Goal: Transaction & Acquisition: Purchase product/service

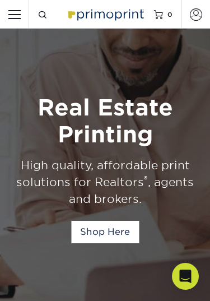
click at [21, 18] on input "Resources Menu" at bounding box center [14, 14] width 29 height 29
checkbox input "true"
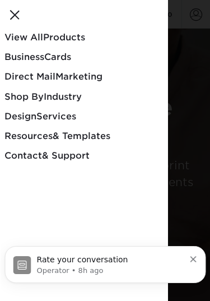
click at [13, 42] on span "View All" at bounding box center [23, 37] width 39 height 11
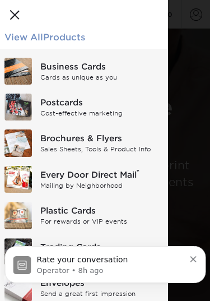
click at [30, 67] on img at bounding box center [17, 71] width 27 height 27
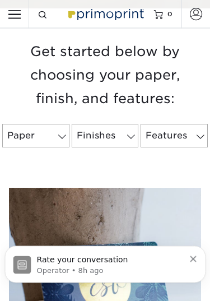
scroll to position [338, 0]
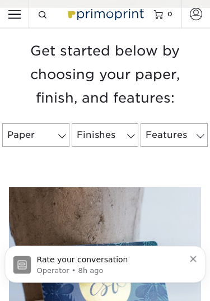
click at [40, 136] on link "Paper" at bounding box center [35, 136] width 67 height 24
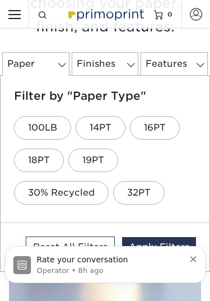
scroll to position [412, 0]
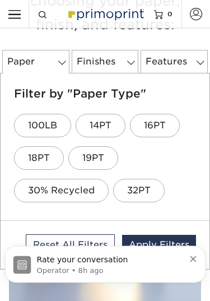
click at [123, 201] on link "32PT" at bounding box center [139, 192] width 52 height 24
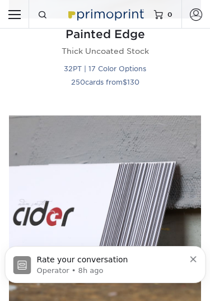
scroll to position [696, 0]
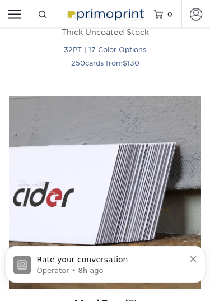
click at [53, 219] on img at bounding box center [105, 193] width 192 height 192
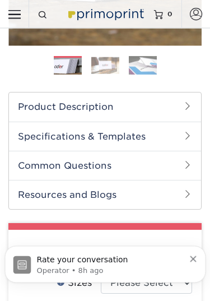
scroll to position [274, 0]
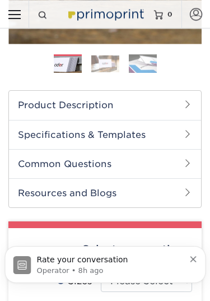
click at [51, 107] on h2 "Product Description" at bounding box center [105, 105] width 192 height 29
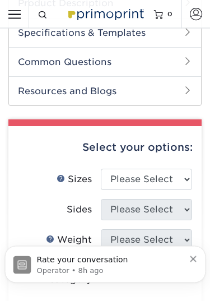
scroll to position [351, 0]
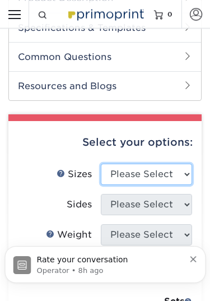
click at [109, 174] on select "Please Select 1.5" x 3.5" - Mini 1.75" x 3.5" - Mini 2" x 2" - Square 2" x 3" -…" at bounding box center [147, 174] width 92 height 21
select select "2.00x3.50"
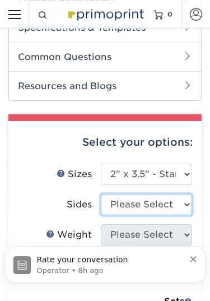
click at [109, 204] on select "Please Select Print Both Sides Print Front Only" at bounding box center [147, 204] width 92 height 21
select select "13abbda7-1d64-4f25-8bb2-c179b224825d"
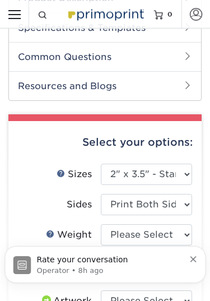
click at [109, 232] on select "Please Select 32PTUCBLK" at bounding box center [147, 234] width 92 height 21
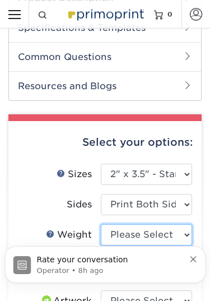
select select "32PTUCBLK"
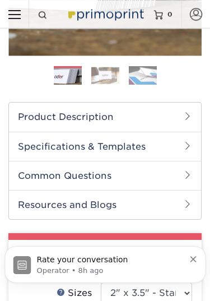
scroll to position [234, 0]
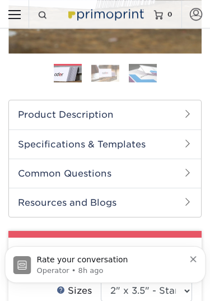
click at [27, 119] on h2 "Product Description" at bounding box center [105, 114] width 192 height 29
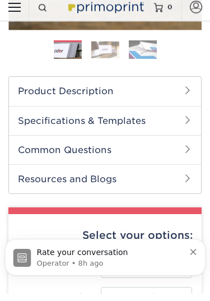
scroll to position [266, 0]
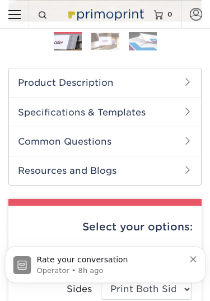
click at [28, 120] on h2 "Specifications & Templates" at bounding box center [105, 112] width 192 height 29
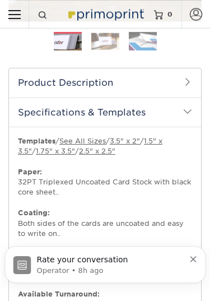
click at [60, 48] on img at bounding box center [68, 42] width 28 height 28
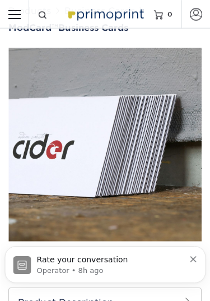
scroll to position [49, 0]
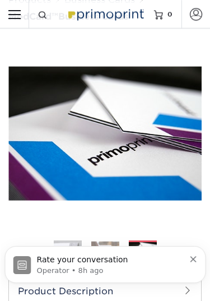
scroll to position [0, 0]
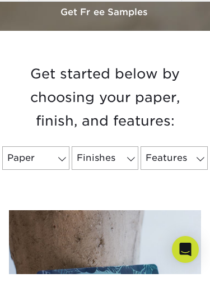
scroll to position [316, 0]
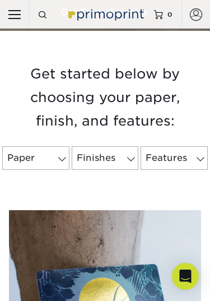
click at [26, 162] on link "Paper" at bounding box center [35, 158] width 67 height 24
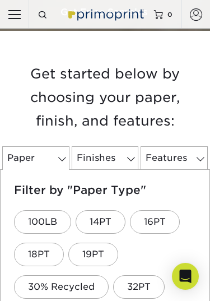
click at [40, 252] on link "18PT" at bounding box center [39, 255] width 50 height 24
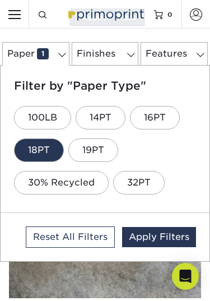
scroll to position [397, 0]
click at [81, 57] on link "Finishes 0" at bounding box center [105, 55] width 67 height 24
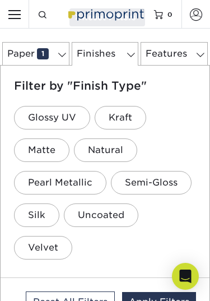
click at [91, 247] on ul "Glossy UV Kraft Matte Natural Pearl Metallic Semi-Gloss Silk Uncoated Velvet" at bounding box center [105, 183] width 182 height 163
click at [160, 57] on link "Features 0" at bounding box center [174, 54] width 67 height 24
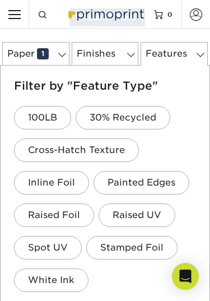
click at [34, 158] on link "Cross-Hatch Texture" at bounding box center [76, 151] width 125 height 24
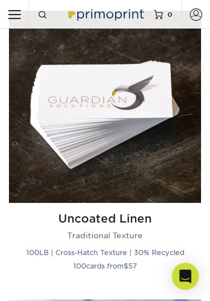
scroll to position [788, 0]
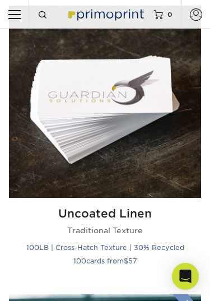
click at [85, 192] on img at bounding box center [105, 102] width 192 height 192
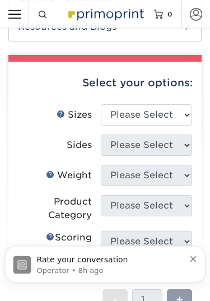
scroll to position [405, 0]
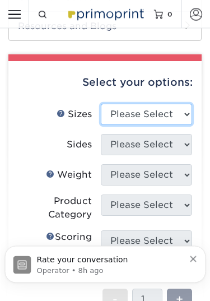
click at [165, 110] on select "Please Select 2" x 3.5" - Standard 2" x 7" - Foldover Card 2.125" x 3.375" - Eu…" at bounding box center [147, 114] width 92 height 21
select select "2.00x3.50"
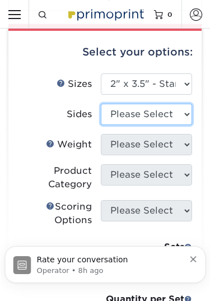
click at [167, 114] on select "Please Select Print Both Sides Print Front Only" at bounding box center [147, 114] width 92 height 21
select select "13abbda7-1d64-4f25-8bb2-c179b224825d"
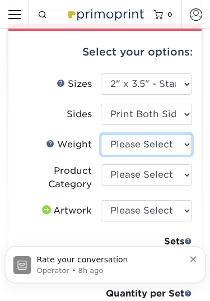
click at [167, 139] on select "Please Select 100LB" at bounding box center [147, 144] width 92 height 21
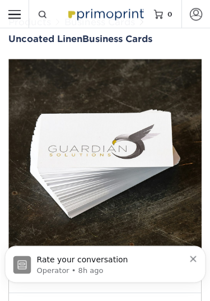
scroll to position [0, 0]
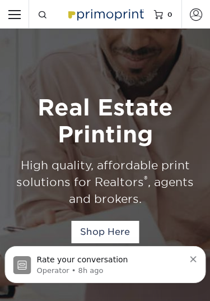
click at [16, 16] on input "Resources Menu" at bounding box center [14, 14] width 29 height 29
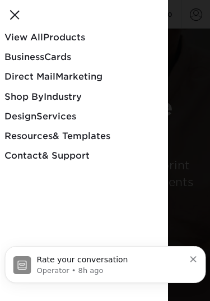
click at [76, 51] on link "Business Cards" at bounding box center [84, 59] width 168 height 20
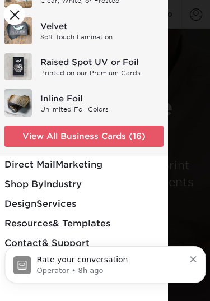
scroll to position [240, 0]
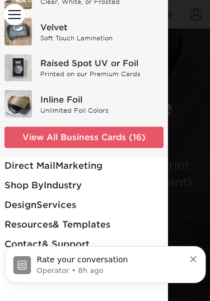
checkbox input "false"
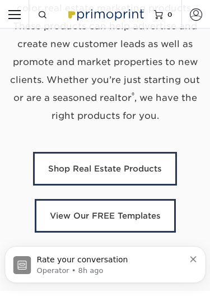
scroll to position [521, 0]
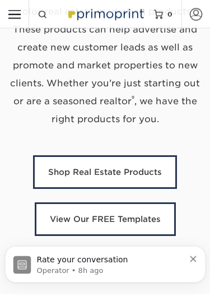
click at [46, 15] on span at bounding box center [42, 14] width 9 height 9
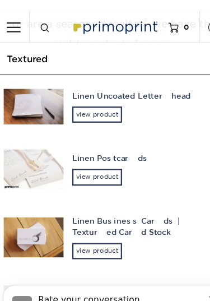
scroll to position [611, 0]
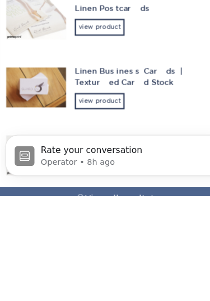
type input "Textured"
click at [107, 209] on div "view product" at bounding box center [89, 216] width 45 height 15
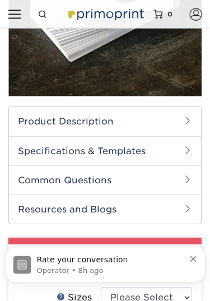
scroll to position [222, 0]
click at [132, 119] on h2 "Product Description" at bounding box center [105, 121] width 192 height 29
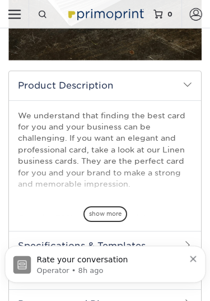
scroll to position [231, 0]
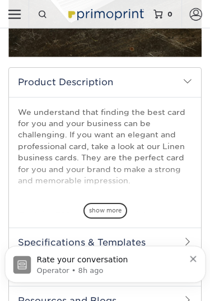
click at [99, 211] on span "show more" at bounding box center [106, 211] width 44 height 15
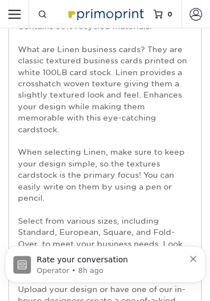
scroll to position [420, 0]
